Goal: Task Accomplishment & Management: Manage account settings

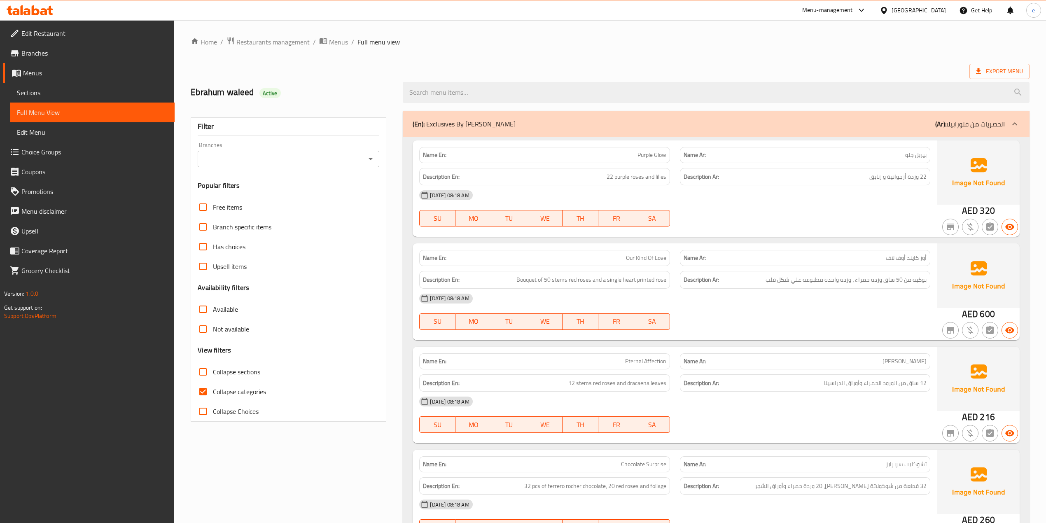
scroll to position [624, 0]
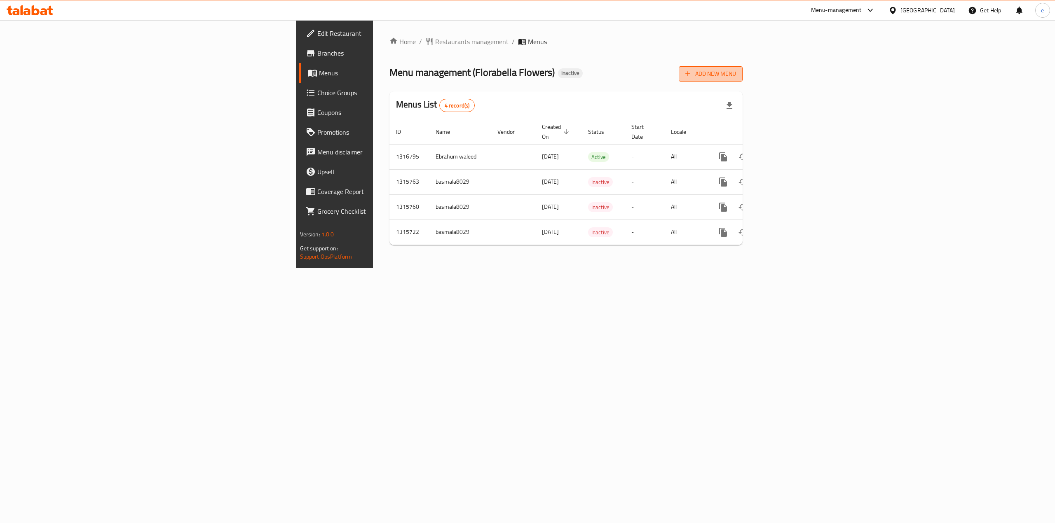
click at [736, 75] on span "Add New Menu" at bounding box center [710, 74] width 51 height 10
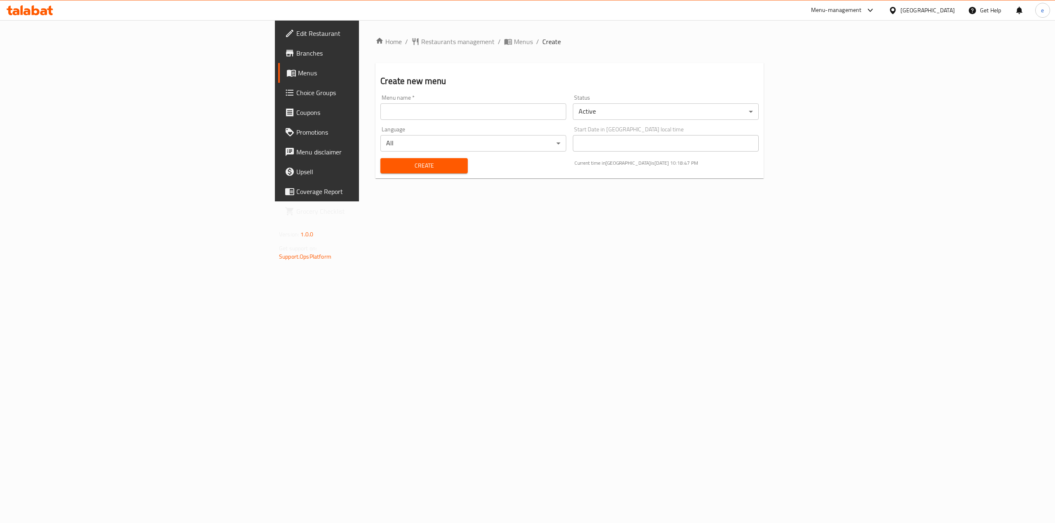
click at [380, 114] on input "text" at bounding box center [473, 111] width 186 height 16
type input "Ebrahum waleed 10/12"
click at [387, 168] on span "Create" at bounding box center [424, 166] width 74 height 10
click at [298, 77] on span "Menus" at bounding box center [371, 73] width 147 height 10
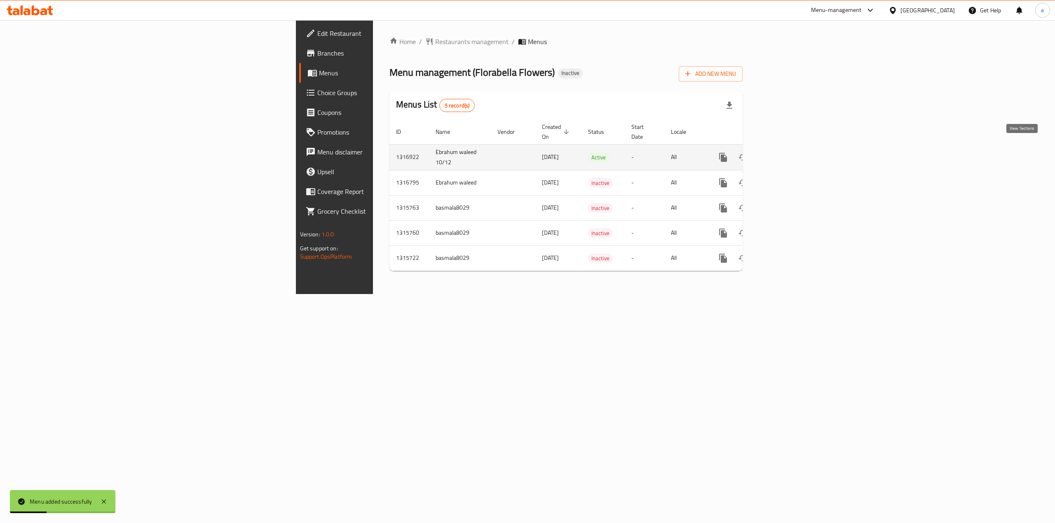
click at [792, 154] on link "enhanced table" at bounding box center [782, 157] width 20 height 20
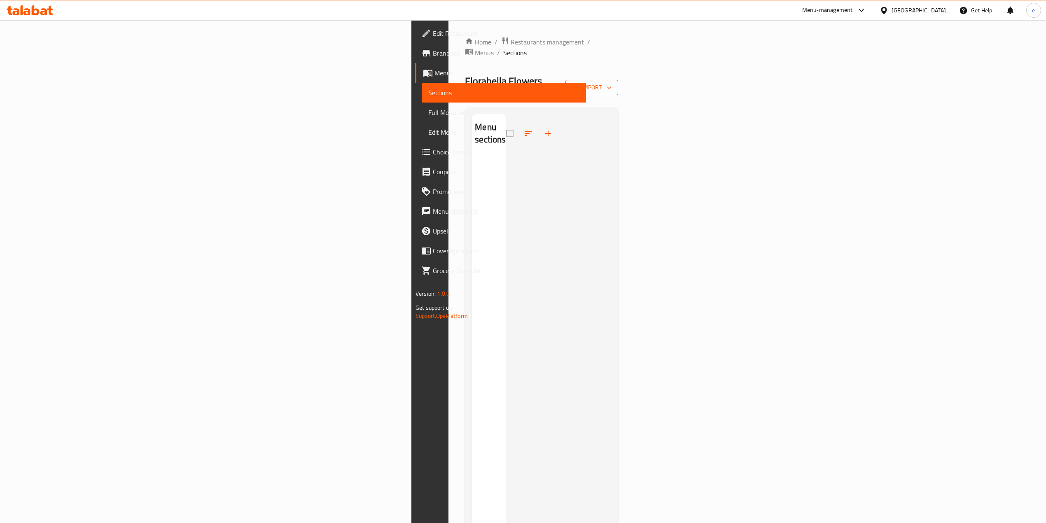
click at [612, 82] on span "import" at bounding box center [592, 87] width 40 height 10
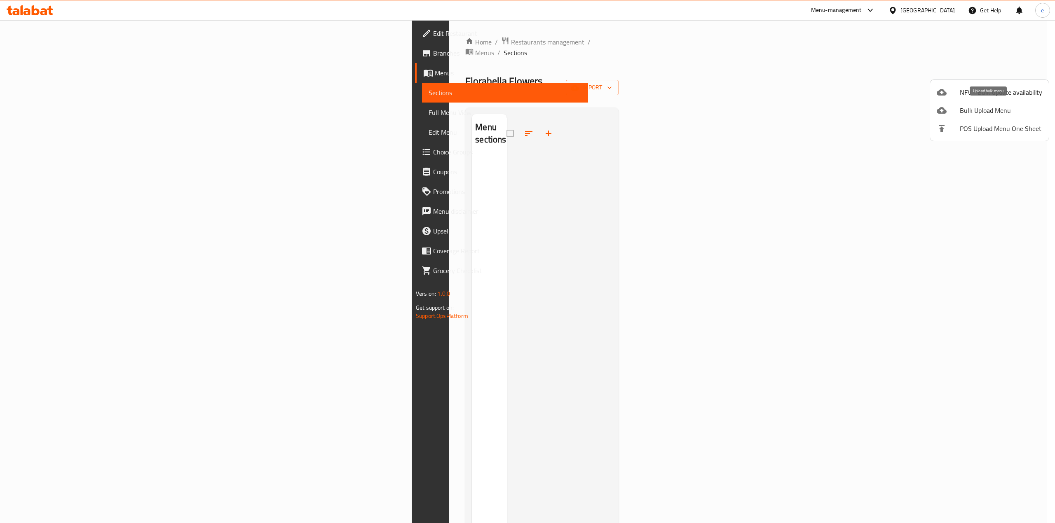
click at [988, 105] on span "Bulk Upload Menu" at bounding box center [1000, 110] width 82 height 10
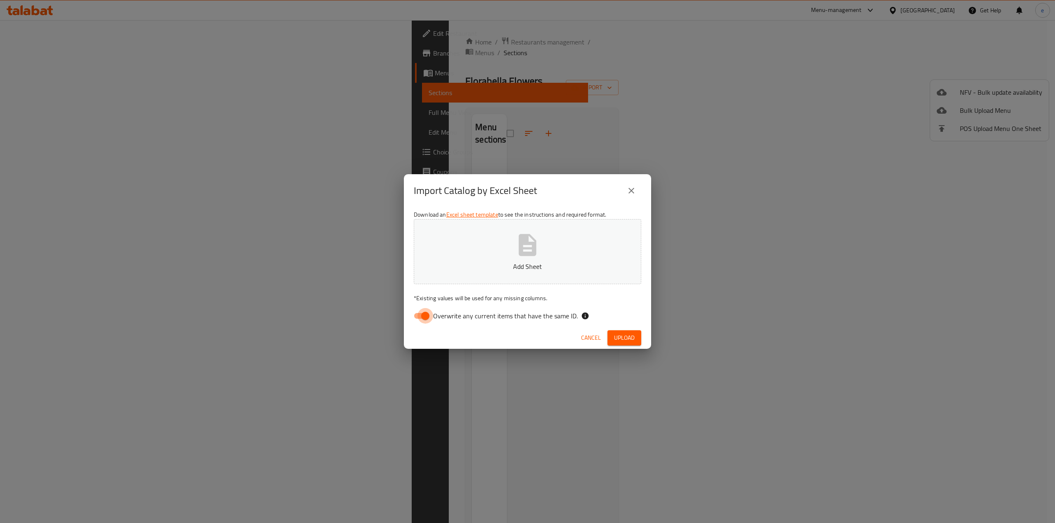
click at [424, 314] on input "Overwrite any current items that have the same ID." at bounding box center [425, 316] width 47 height 16
checkbox input "false"
click at [622, 343] on button "Upload" at bounding box center [624, 337] width 34 height 15
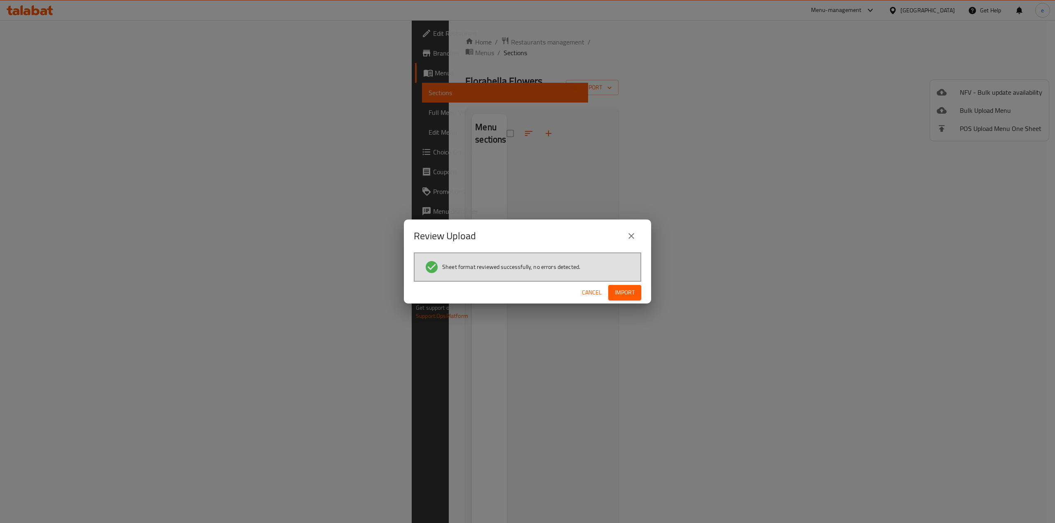
click at [622, 292] on span "Import" at bounding box center [625, 293] width 20 height 10
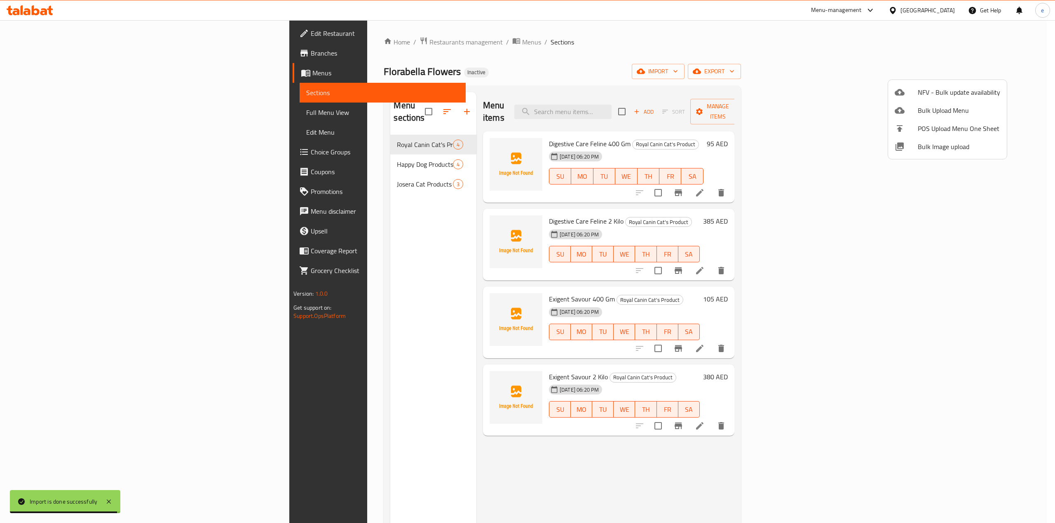
click at [760, 55] on div at bounding box center [527, 261] width 1055 height 523
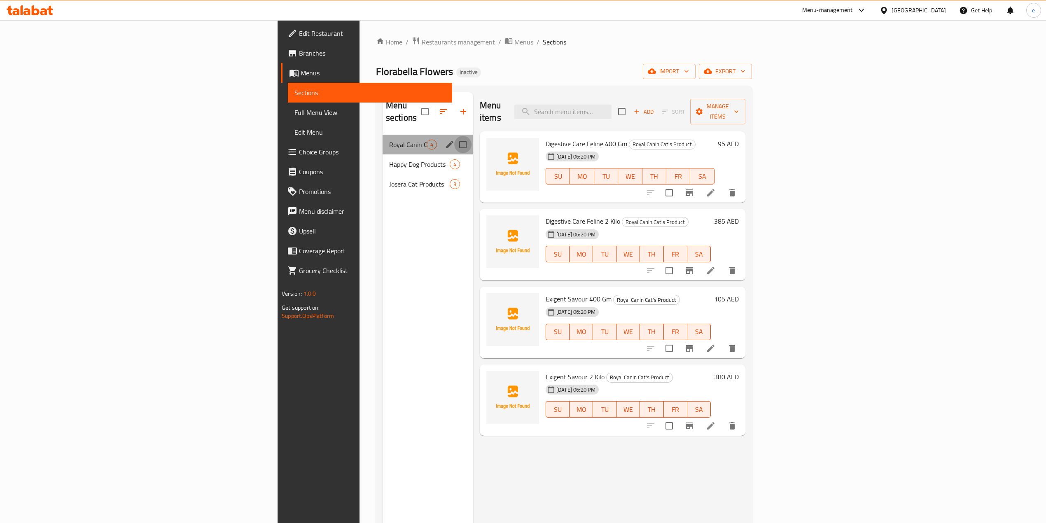
click at [454, 136] on input "Menu sections" at bounding box center [462, 144] width 17 height 17
checkbox input "false"
click at [454, 156] on input "Menu sections" at bounding box center [462, 164] width 17 height 17
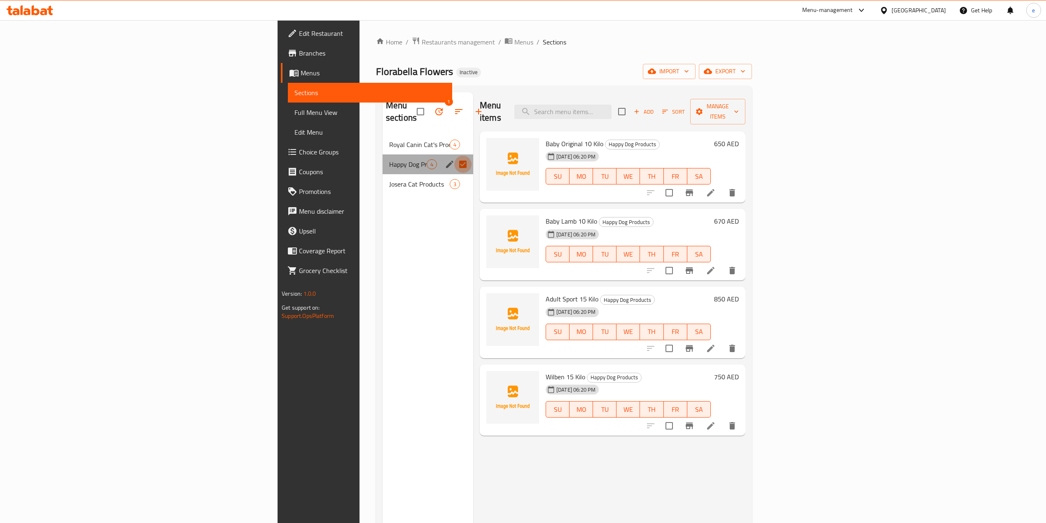
checkbox input "false"
click at [454, 176] on input "Menu sections" at bounding box center [462, 184] width 17 height 17
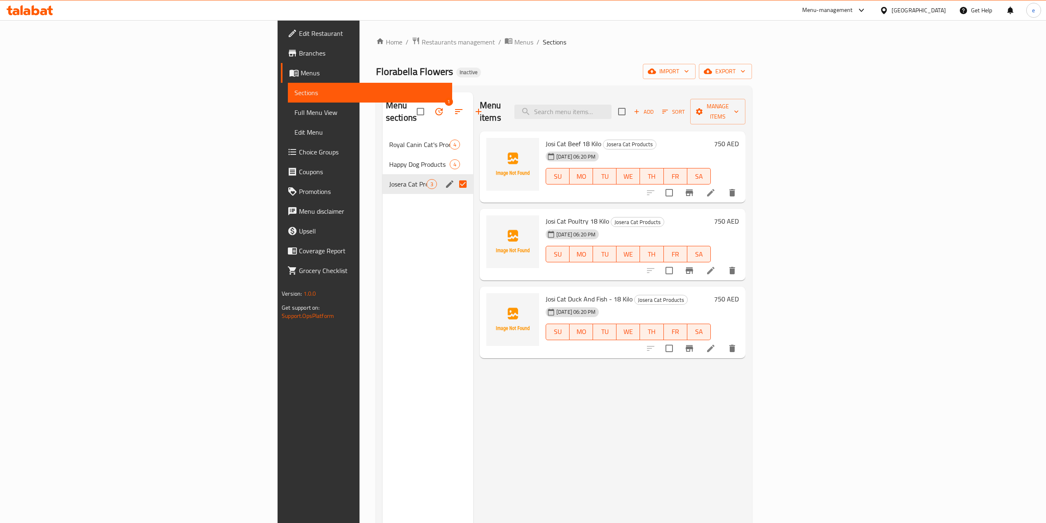
click at [454, 176] on input "Menu sections" at bounding box center [462, 184] width 17 height 17
checkbox input "false"
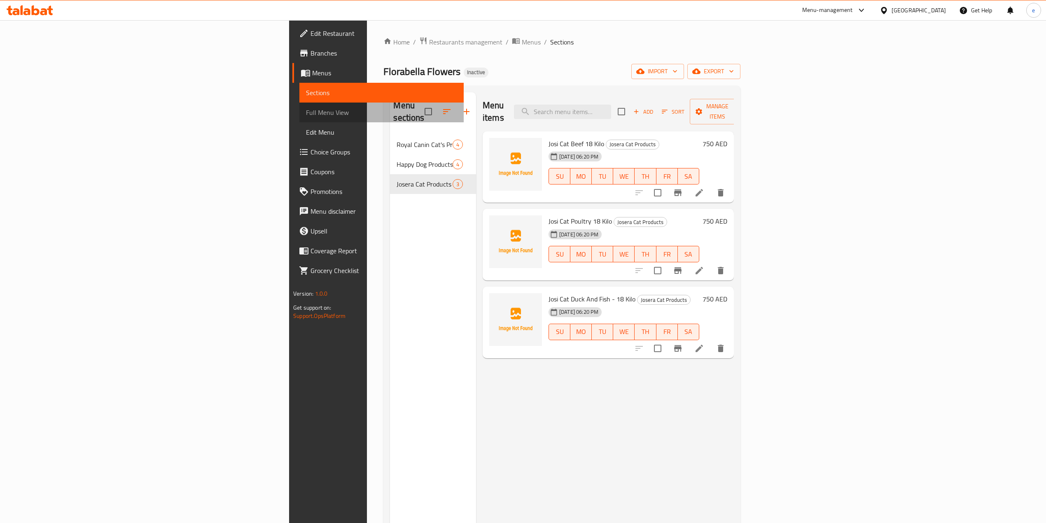
click at [306, 109] on span "Full Menu View" at bounding box center [381, 113] width 151 height 10
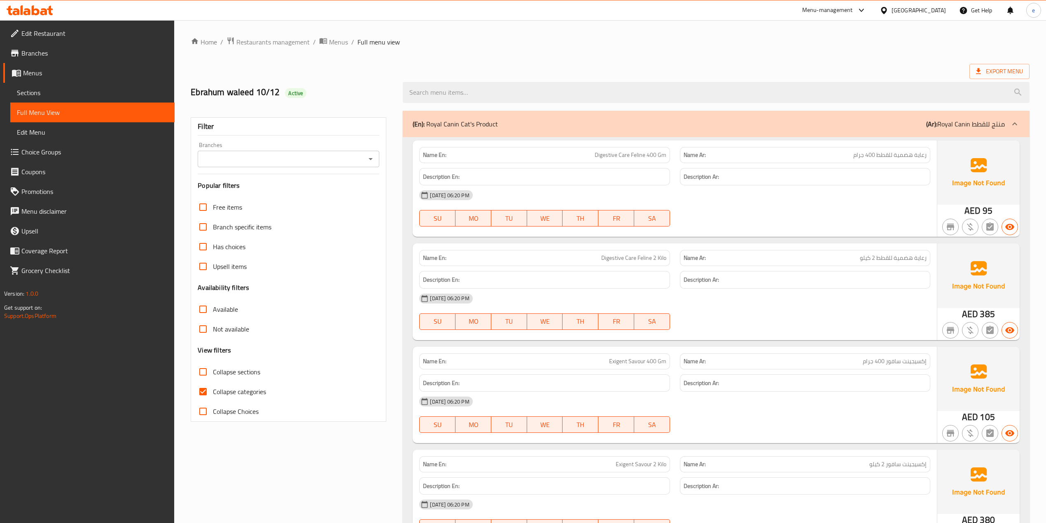
click at [204, 386] on input "Collapse categories" at bounding box center [203, 392] width 20 height 20
checkbox input "false"
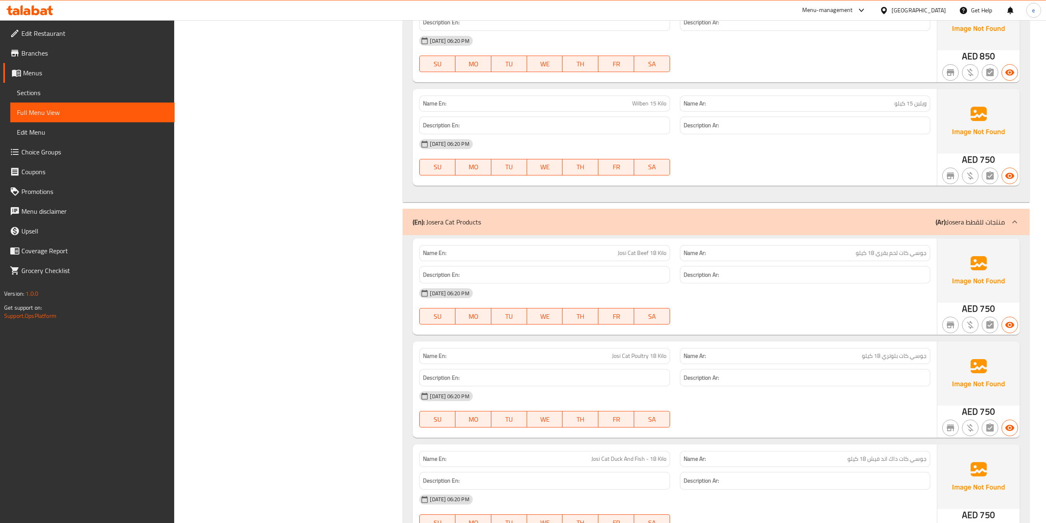
scroll to position [708, 0]
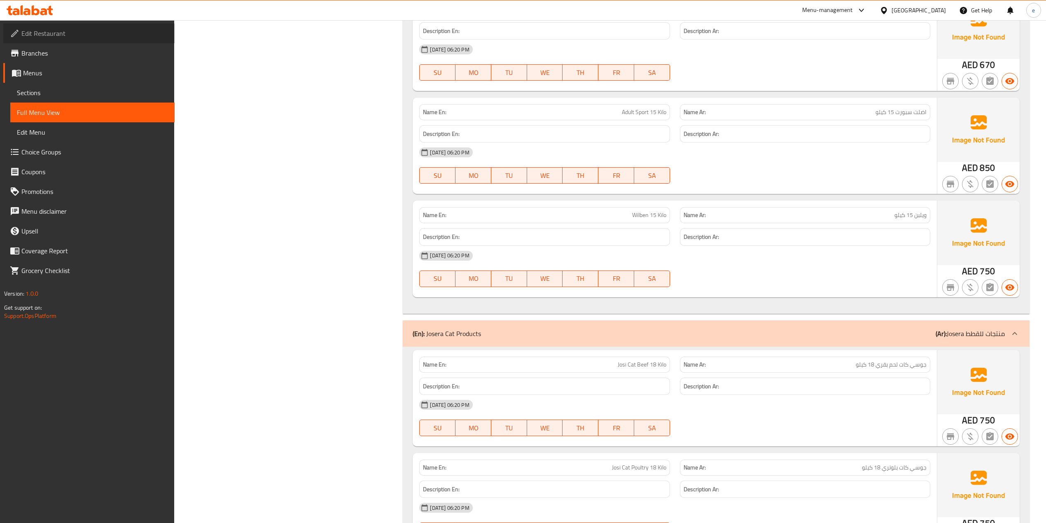
click at [65, 37] on span "Edit Restaurant" at bounding box center [94, 33] width 147 height 10
